Goal: Register for event/course

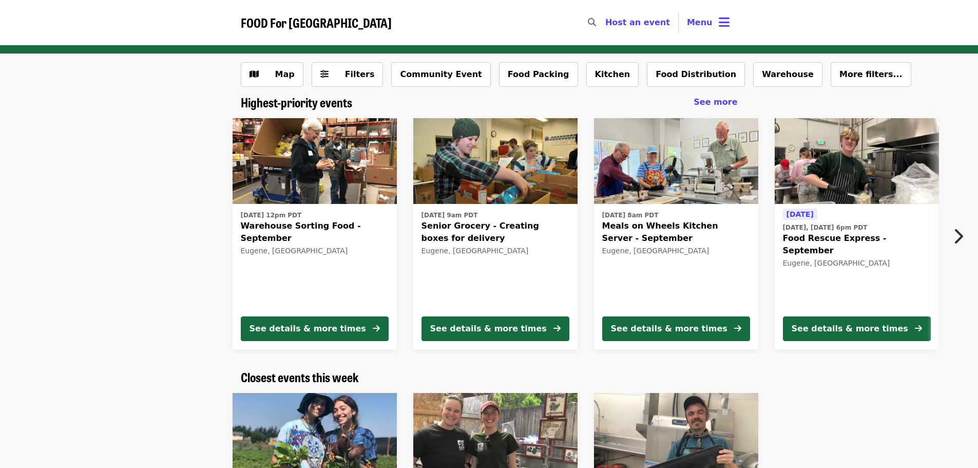
click at [344, 227] on span "Warehouse Sorting Food - September" at bounding box center [315, 232] width 148 height 25
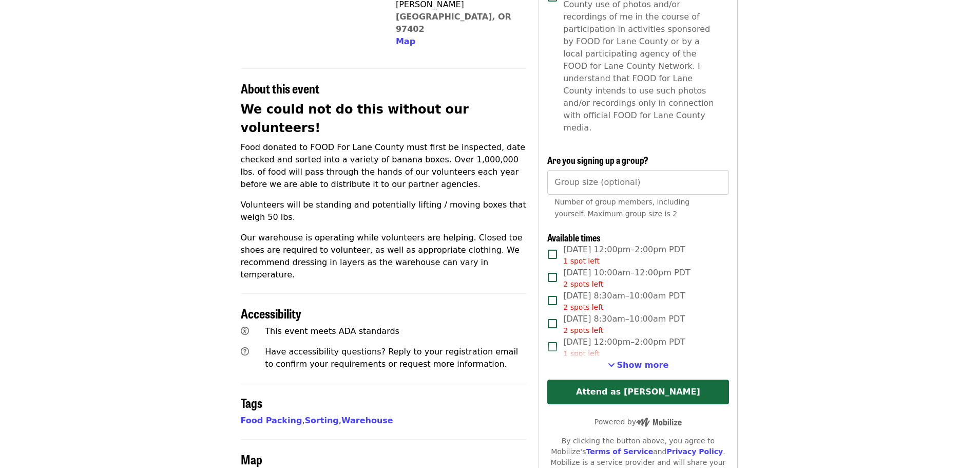
scroll to position [359, 0]
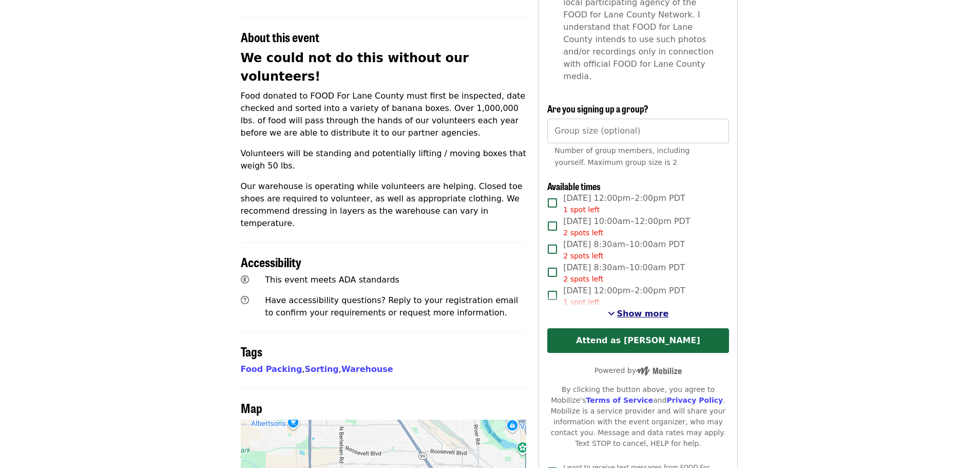
click at [612, 309] on span "See more timeslots" at bounding box center [611, 313] width 7 height 8
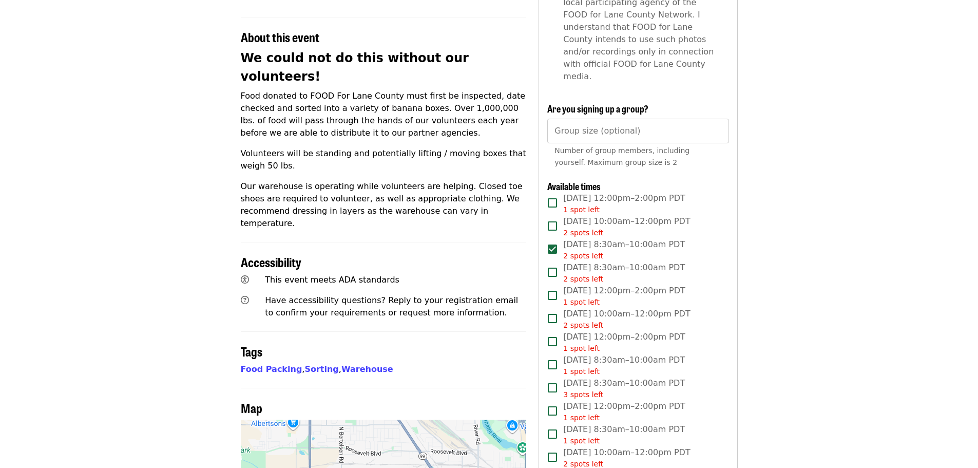
click at [580, 238] on span "[DATE] 8:30am–10:00am PDT 2 spots left" at bounding box center [624, 249] width 122 height 23
click at [570, 252] on span "2 spots left" at bounding box center [583, 256] width 40 height 8
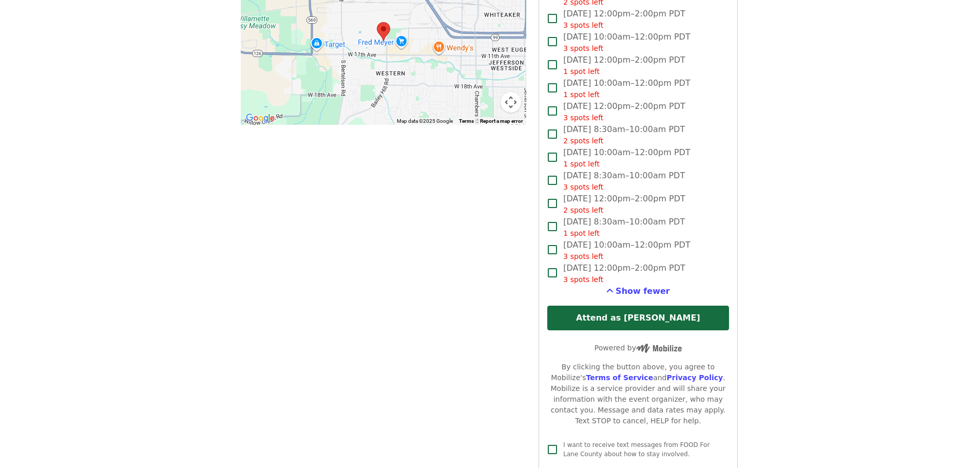
scroll to position [873, 0]
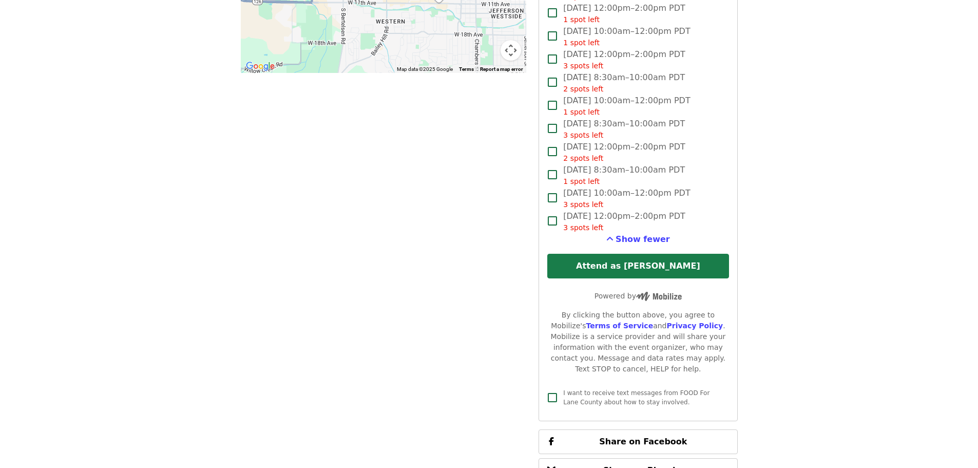
click at [654, 254] on button "Attend as [PERSON_NAME]" at bounding box center [637, 266] width 181 height 25
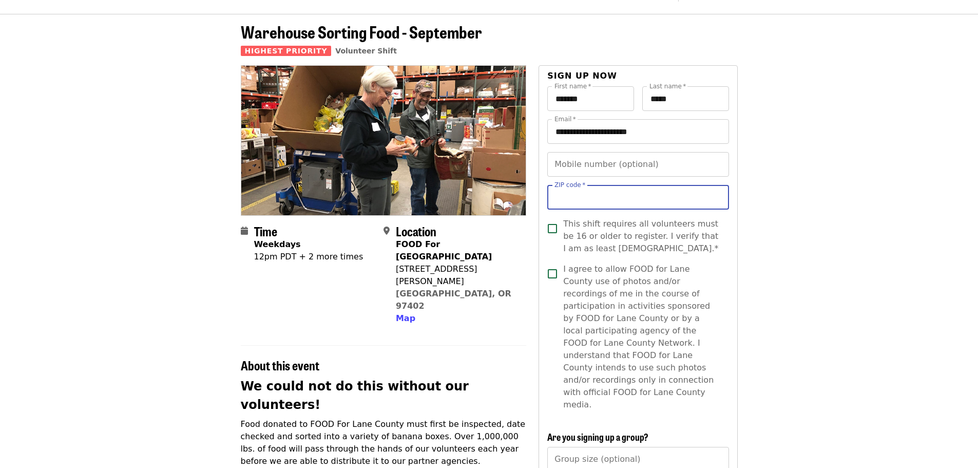
scroll to position [11, 0]
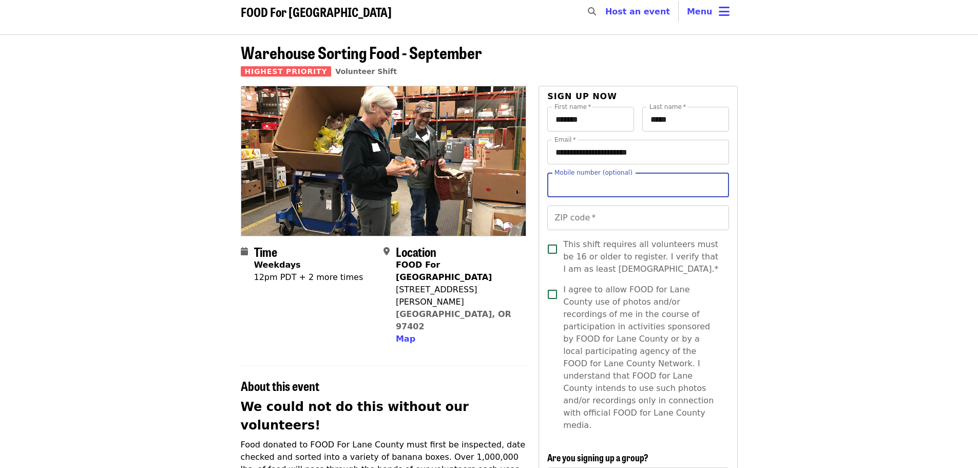
click at [604, 189] on input "Mobile number (optional)" at bounding box center [637, 184] width 181 height 25
type input "**********"
type input "*****"
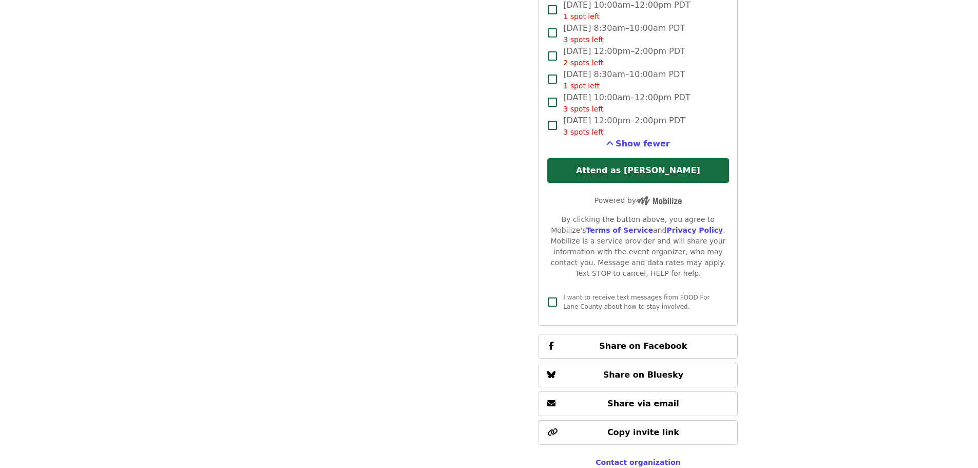
scroll to position [986, 0]
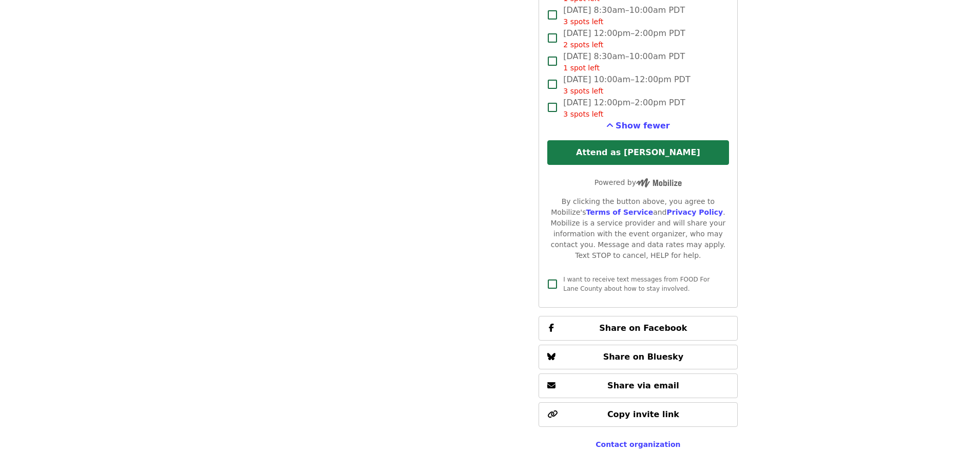
click at [643, 140] on button "Attend as [PERSON_NAME]" at bounding box center [637, 152] width 181 height 25
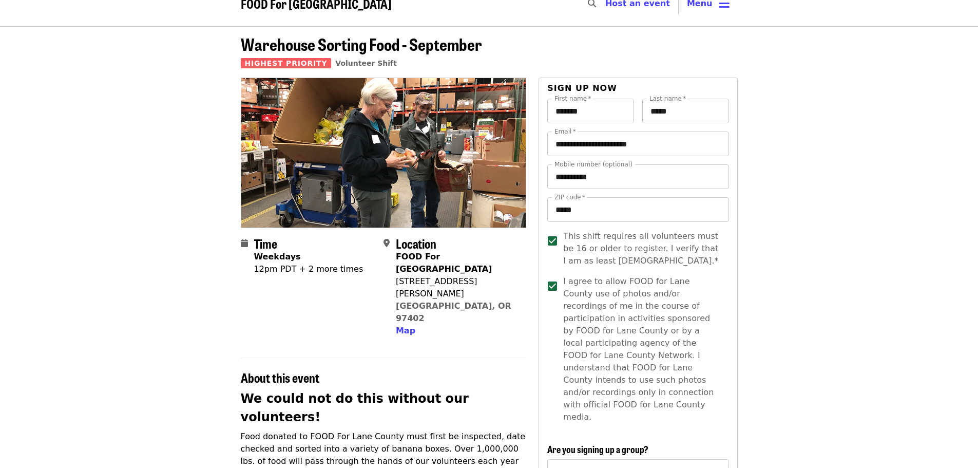
scroll to position [0, 0]
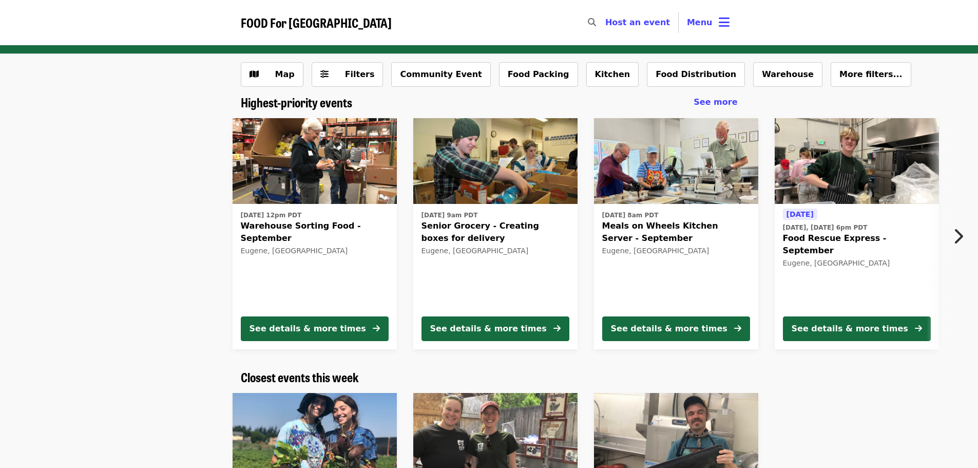
click at [471, 224] on span "Senior Grocery - Creating boxes for delivery" at bounding box center [495, 232] width 148 height 25
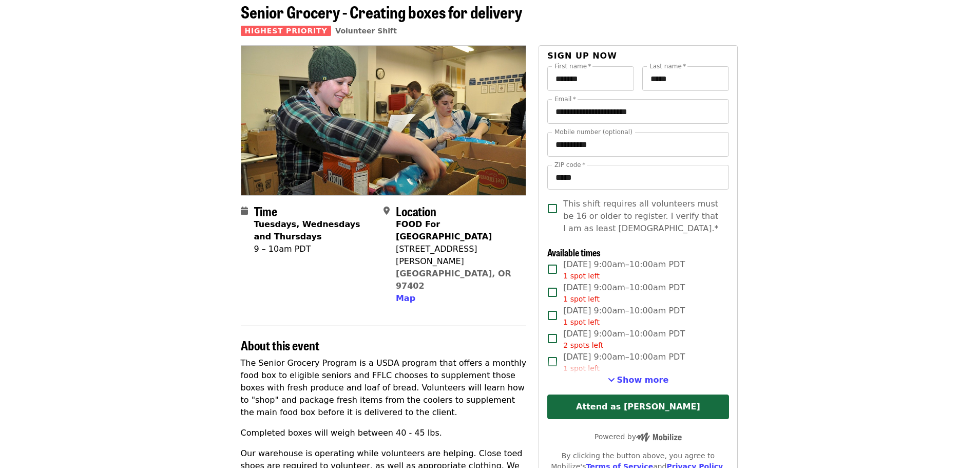
scroll to position [103, 0]
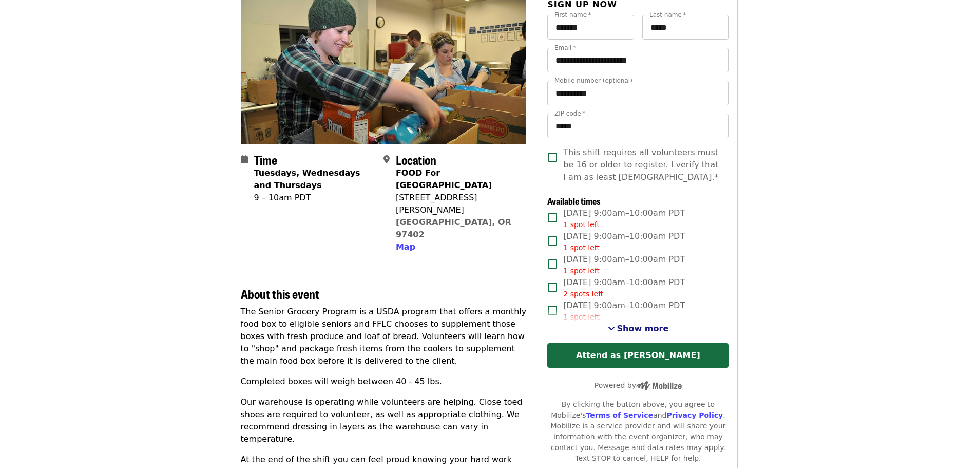
click at [620, 328] on button "Show more" at bounding box center [638, 328] width 61 height 12
click at [636, 329] on span "Show fewer" at bounding box center [643, 328] width 54 height 10
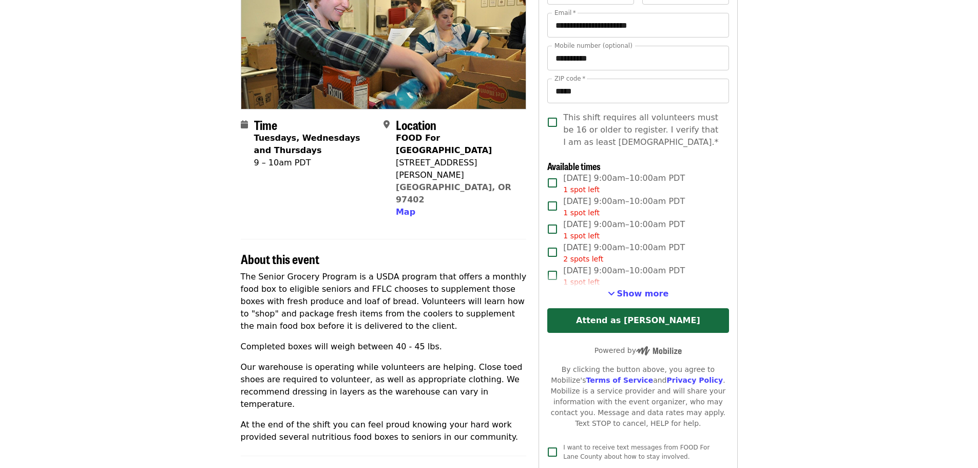
scroll to position [154, 0]
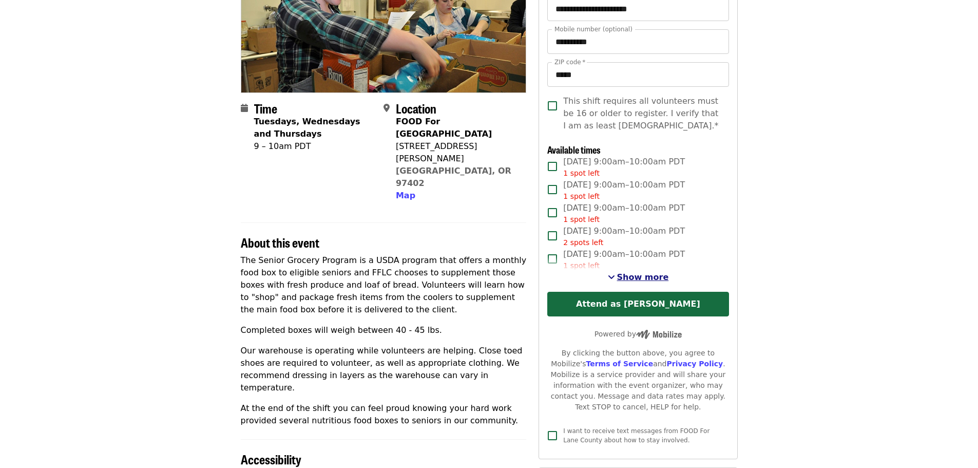
click at [638, 276] on span "Show more" at bounding box center [643, 277] width 52 height 10
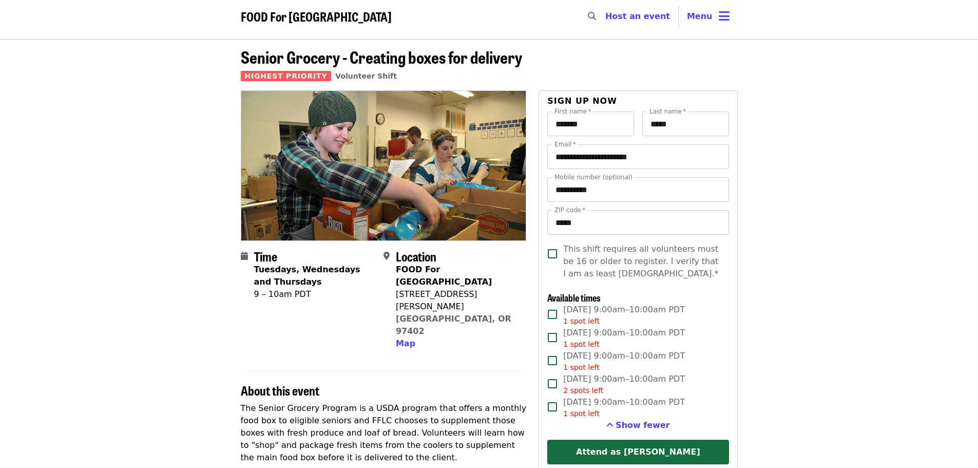
scroll to position [0, 0]
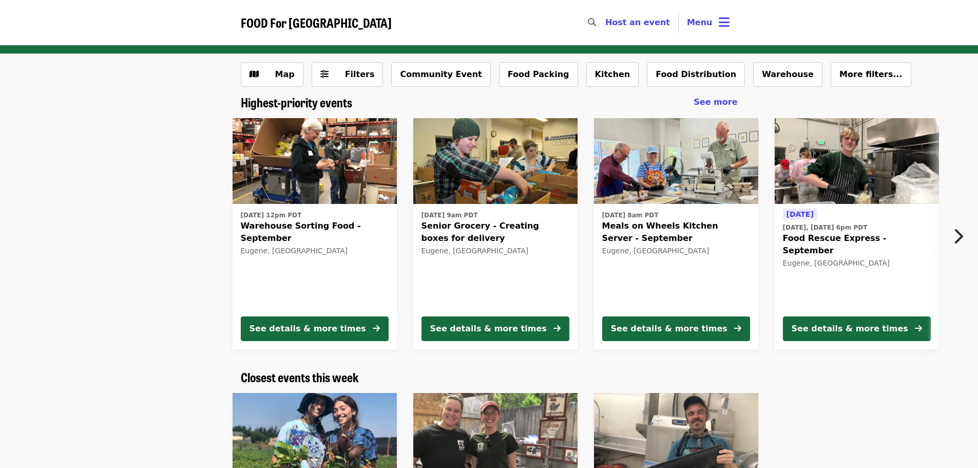
click at [705, 226] on span "Meals on Wheels Kitchen Server - September" at bounding box center [676, 232] width 148 height 25
click at [823, 236] on span "Food Rescue Express - September" at bounding box center [857, 244] width 148 height 25
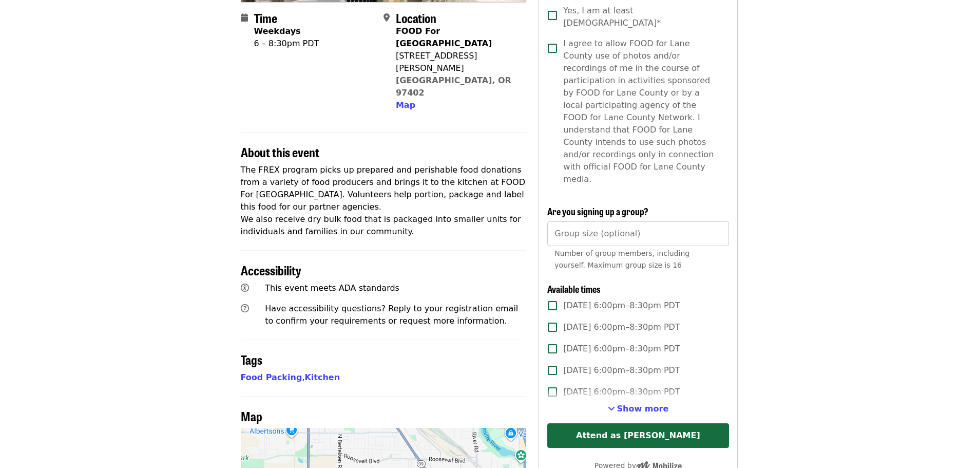
scroll to position [308, 0]
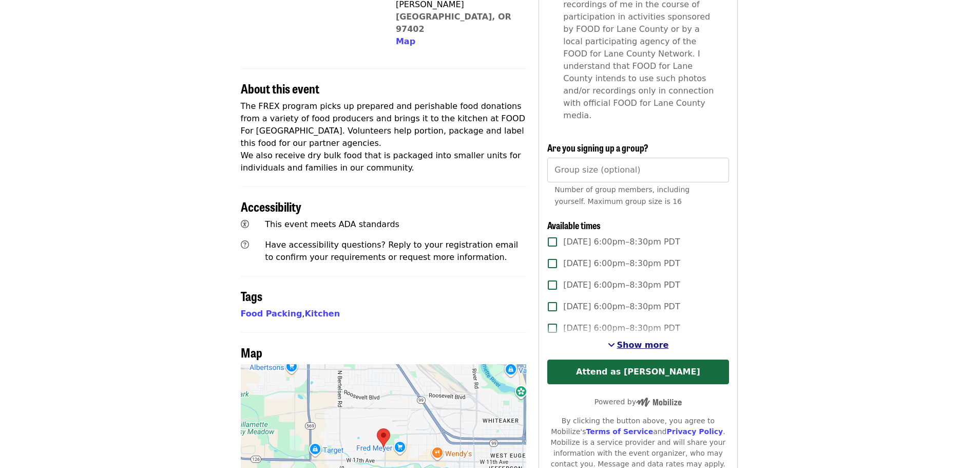
click at [615, 340] on span "See more timeslots" at bounding box center [611, 344] width 7 height 8
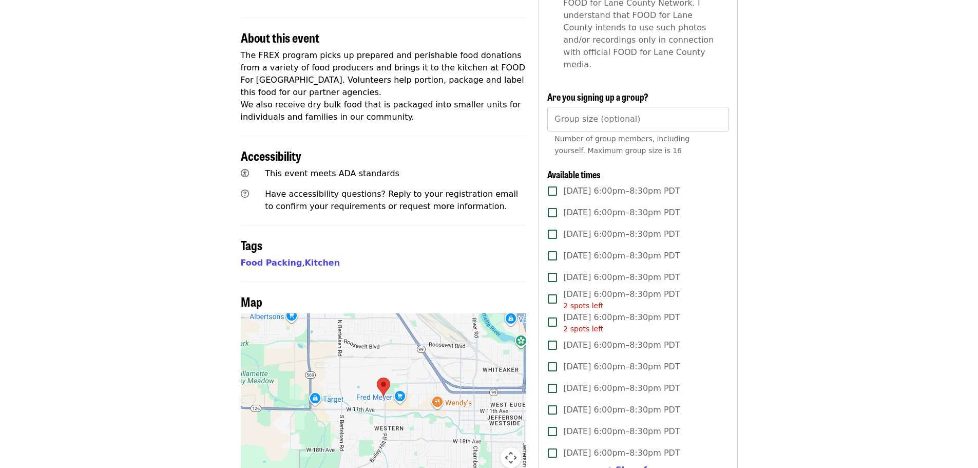
scroll to position [359, 0]
